Goal: Task Accomplishment & Management: Complete application form

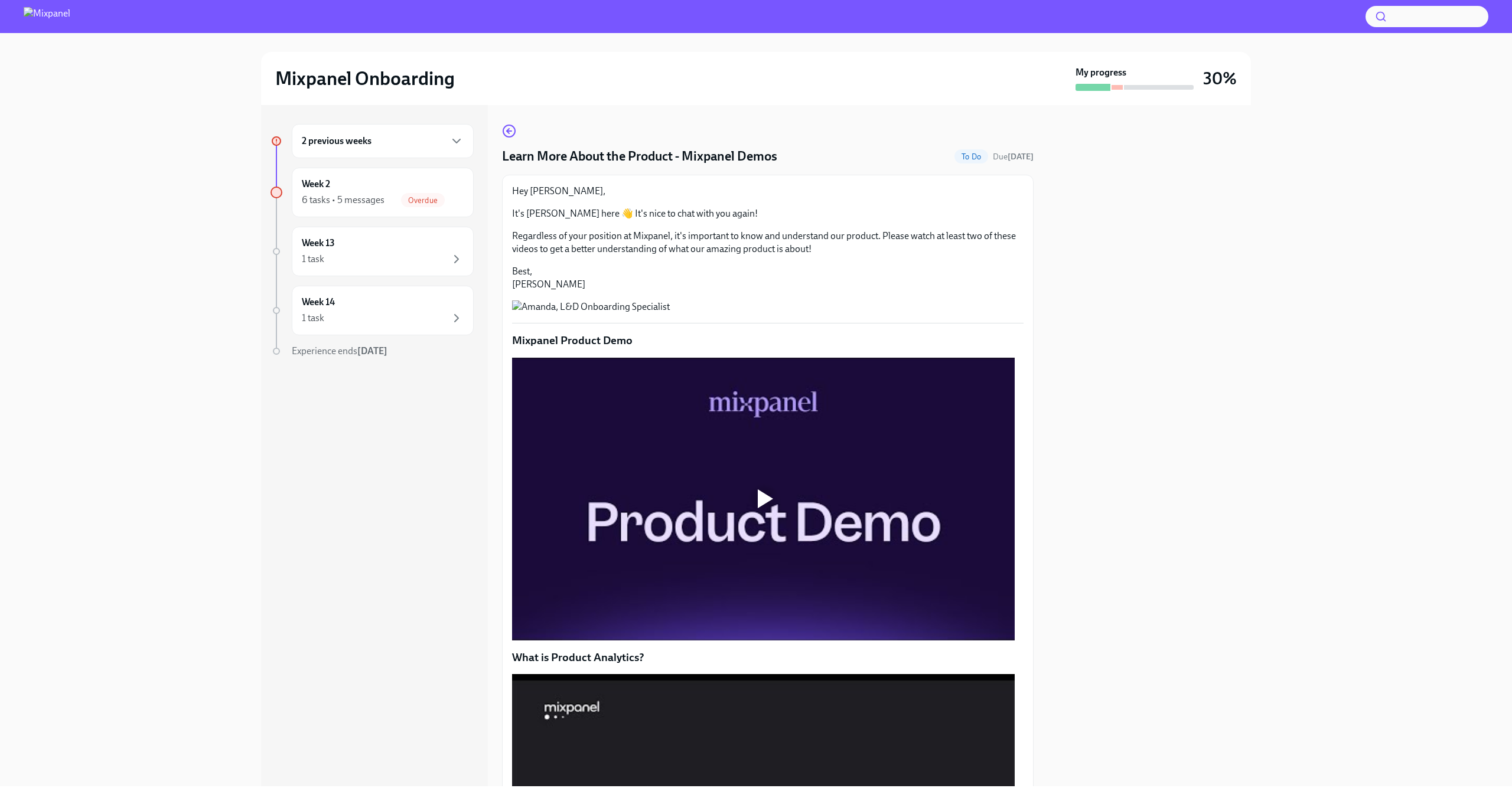
click at [760, 517] on div at bounding box center [763, 499] width 37 height 37
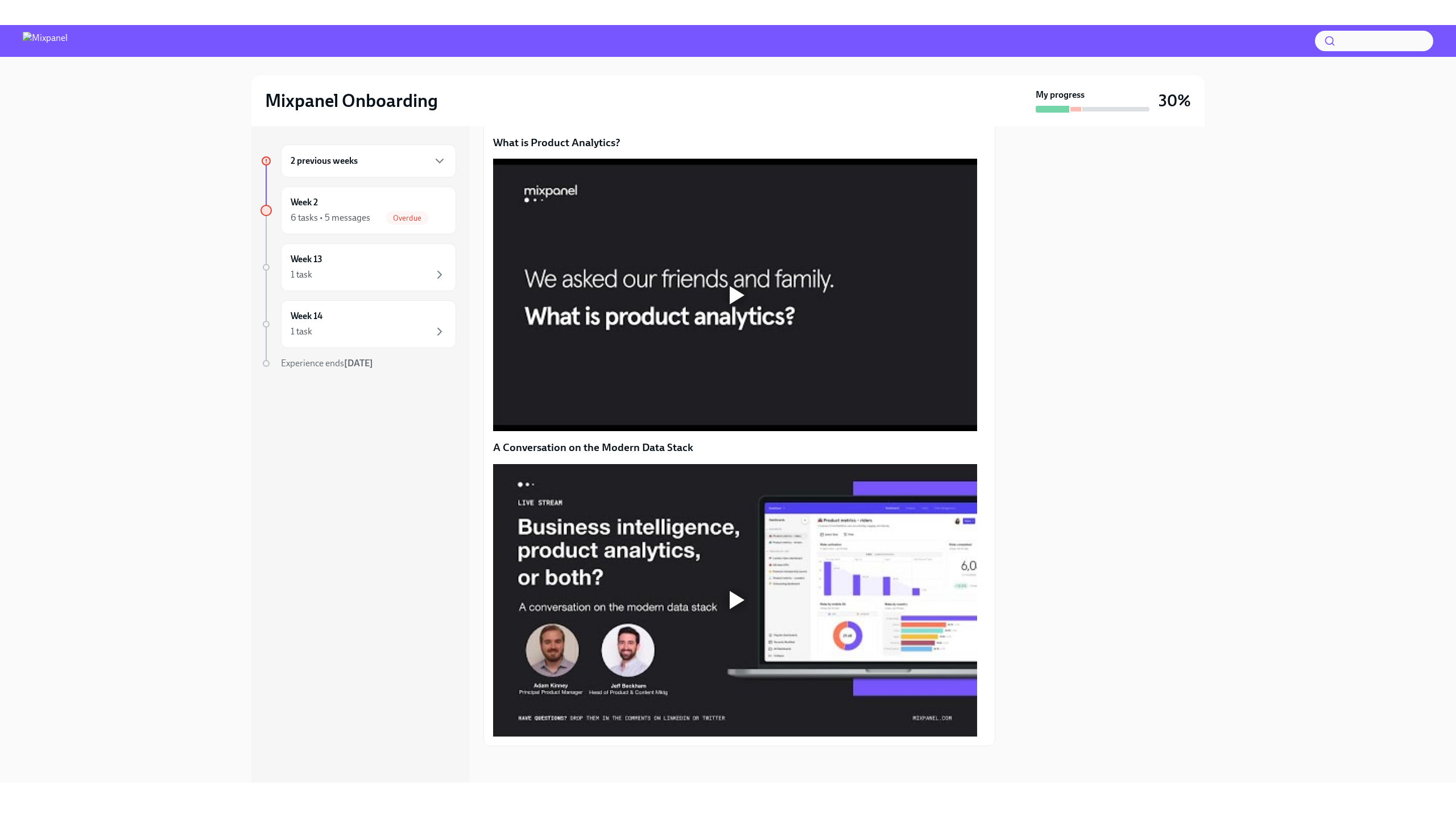
scroll to position [586, 0]
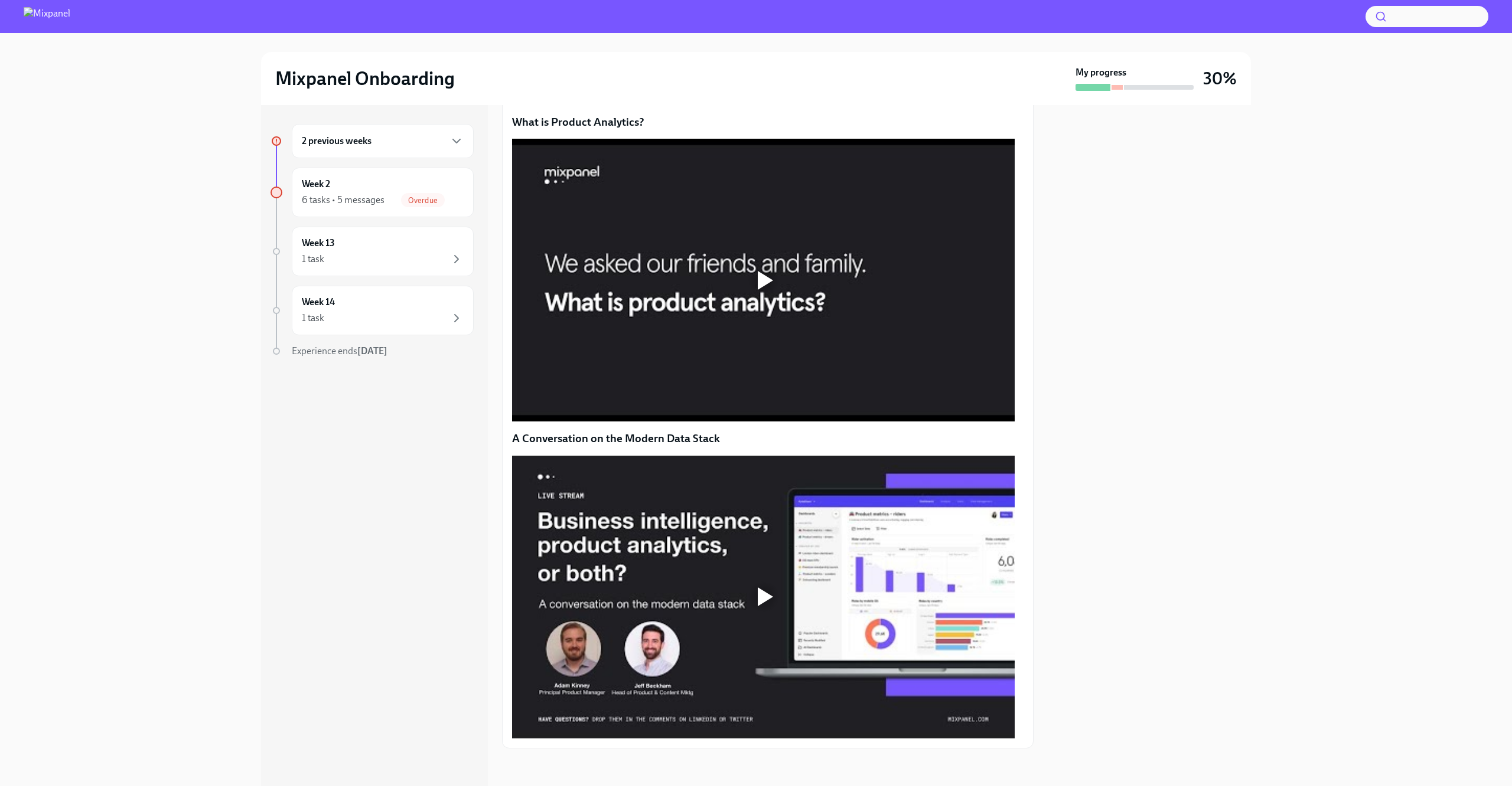
click at [772, 299] on div at bounding box center [763, 281] width 37 height 37
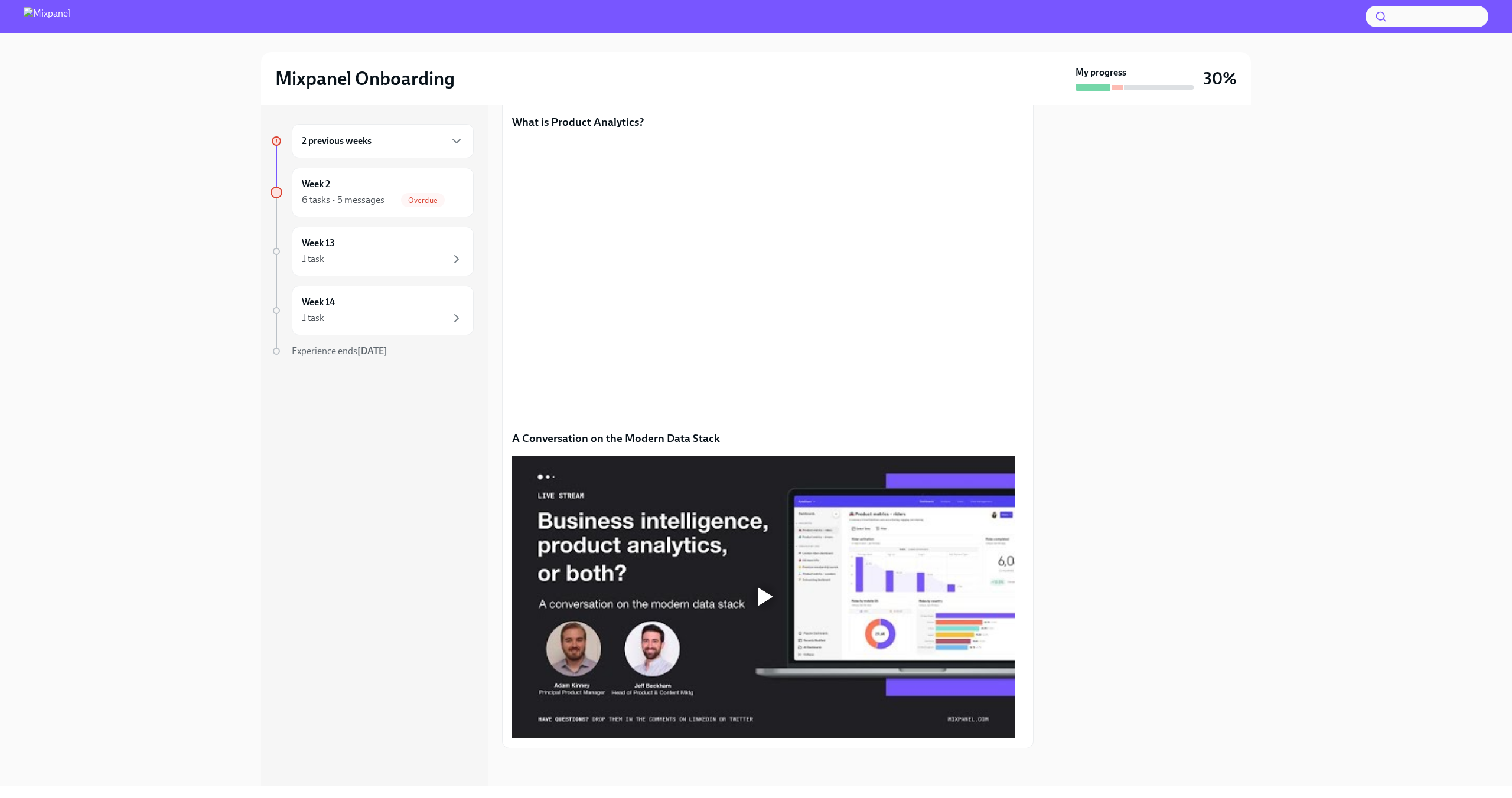
scroll to position [647, 0]
click at [763, 595] on div at bounding box center [765, 596] width 15 height 19
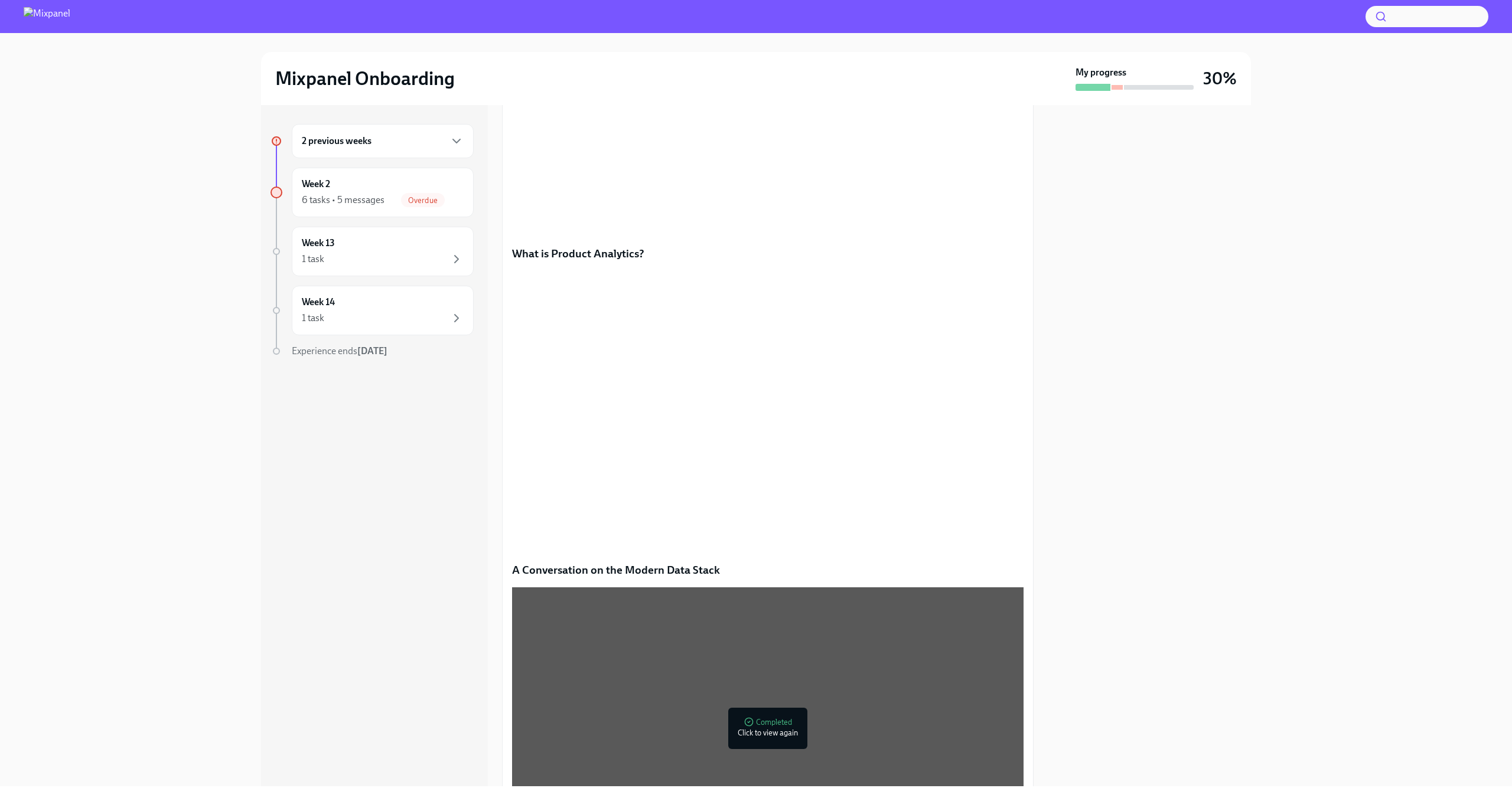
scroll to position [167, 0]
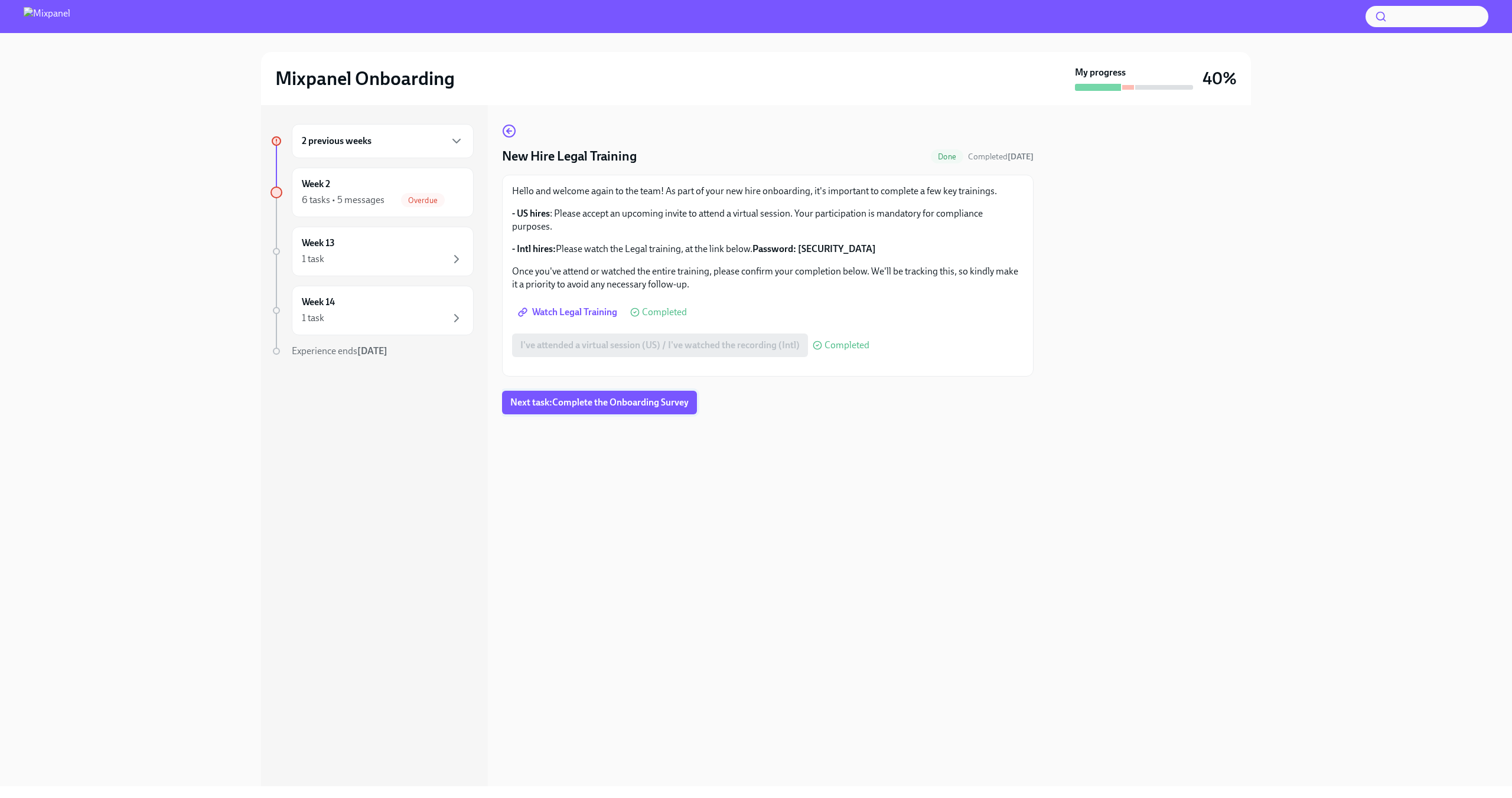
click at [632, 408] on span "Next task : Complete the Onboarding Survey" at bounding box center [599, 403] width 178 height 12
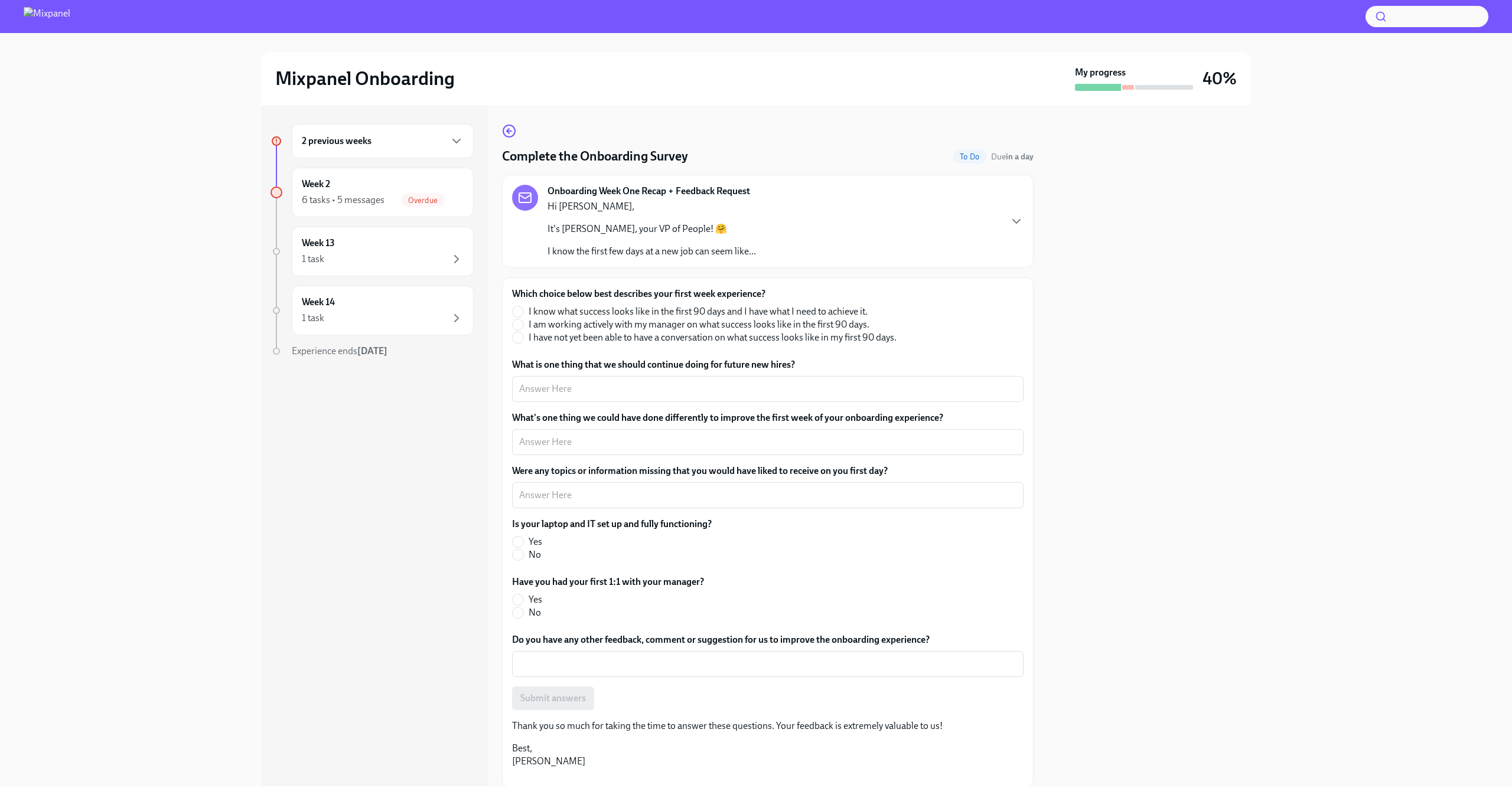
click at [537, 555] on span "No" at bounding box center [534, 554] width 13 height 13
click at [523, 555] on input "No" at bounding box center [518, 555] width 11 height 11
radio input "true"
click at [516, 603] on input "Yes" at bounding box center [518, 600] width 11 height 11
radio input "true"
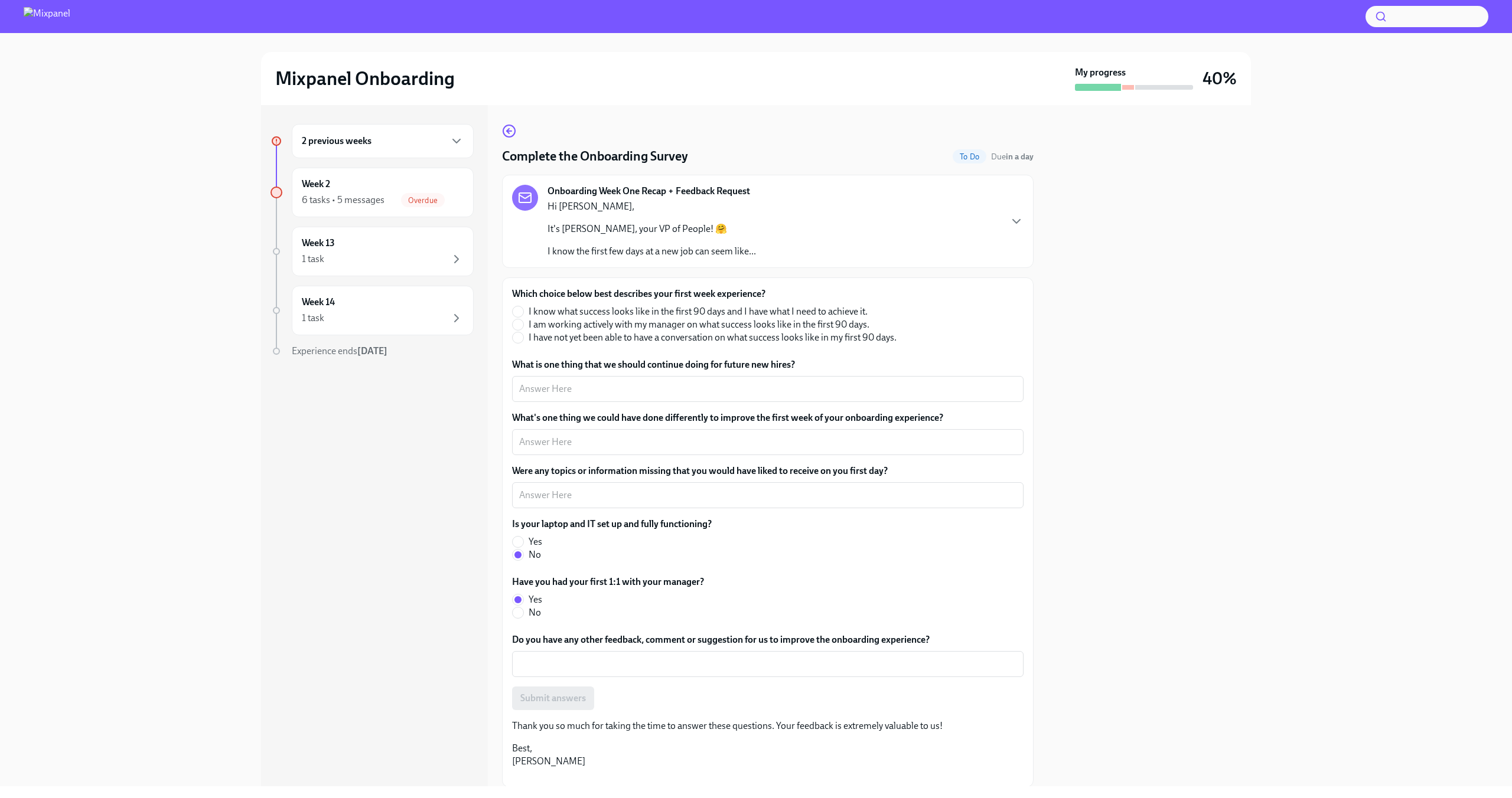
click at [560, 327] on span "I am working actively with my manager on what success looks like in the first 9…" at bounding box center [698, 324] width 341 height 13
click at [523, 327] on input "I am working actively with my manager on what success looks like in the first 9…" at bounding box center [518, 325] width 11 height 11
radio input "true"
click at [567, 396] on textarea "What is one thing that we should continue doing for future new hires?" at bounding box center [767, 389] width 498 height 14
